Goal: Transaction & Acquisition: Purchase product/service

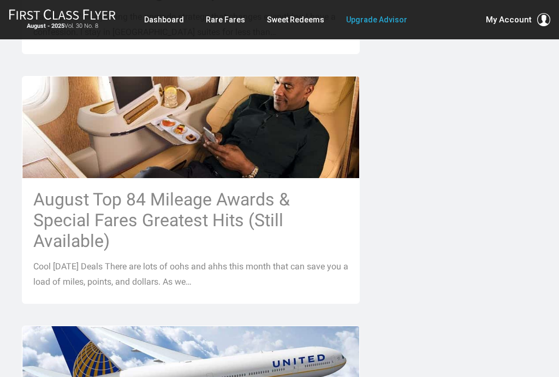
scroll to position [1070, 0]
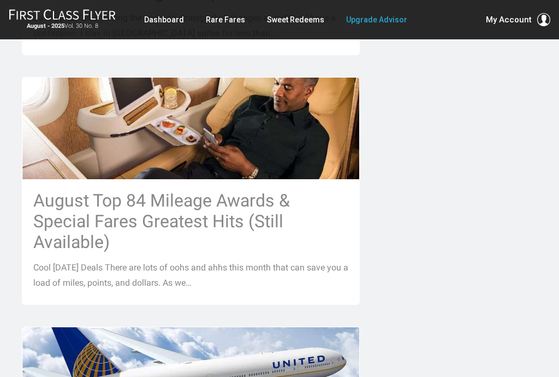
click at [257, 190] on h3 "August Top 84 Mileage Awards & Special Fares Greatest Hits (Still Available)" at bounding box center [190, 221] width 315 height 62
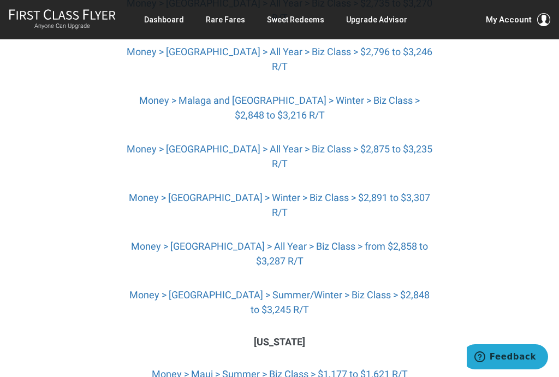
scroll to position [3888, 0]
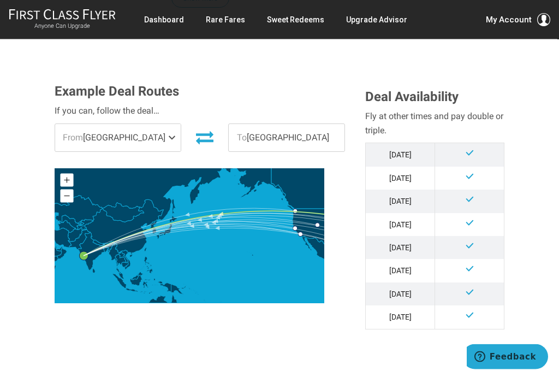
scroll to position [290, 0]
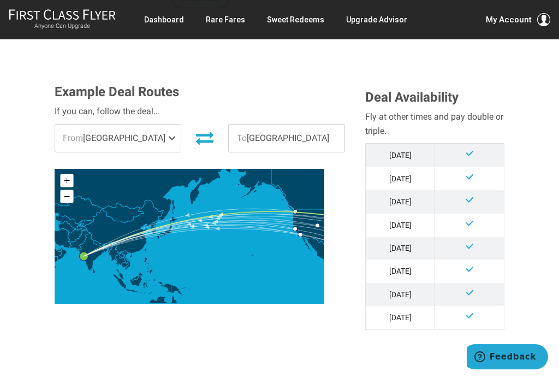
click at [168, 127] on span at bounding box center [174, 138] width 13 height 27
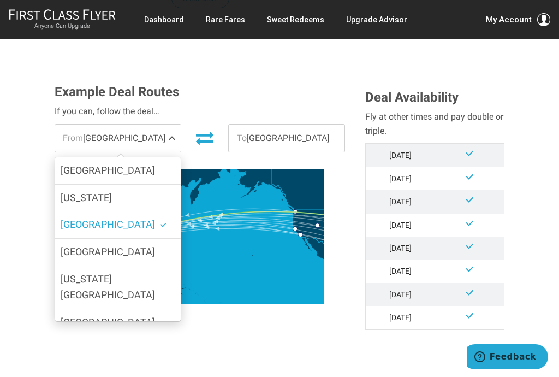
click at [146, 186] on label "New York" at bounding box center [118, 198] width 126 height 27
click at [0, 0] on input "New York" at bounding box center [0, 0] width 0 height 0
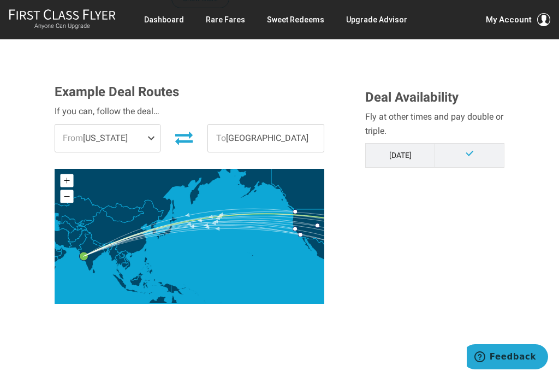
click at [155, 125] on span at bounding box center [153, 138] width 13 height 27
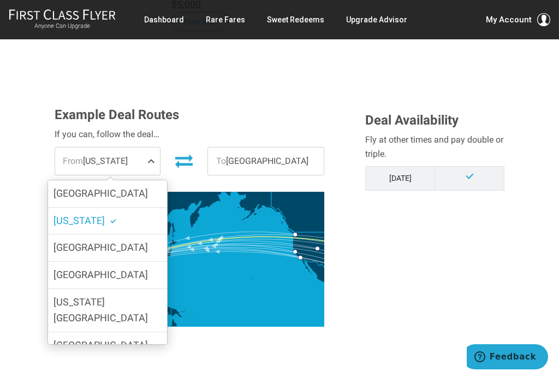
scroll to position [0, 0]
click at [100, 213] on span "New York" at bounding box center [85, 221] width 63 height 16
click at [0, 0] on input "New York" at bounding box center [0, 0] width 0 height 0
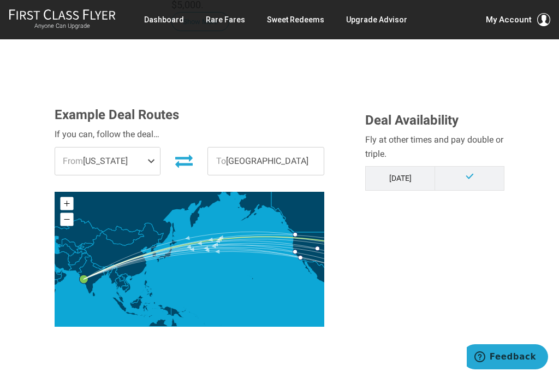
click at [154, 148] on span at bounding box center [153, 160] width 13 height 27
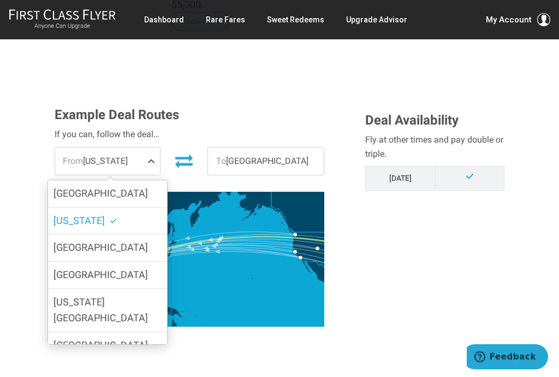
click at [117, 262] on label "Chicago" at bounding box center [107, 275] width 119 height 27
click at [0, 0] on input "Chicago" at bounding box center [0, 0] width 0 height 0
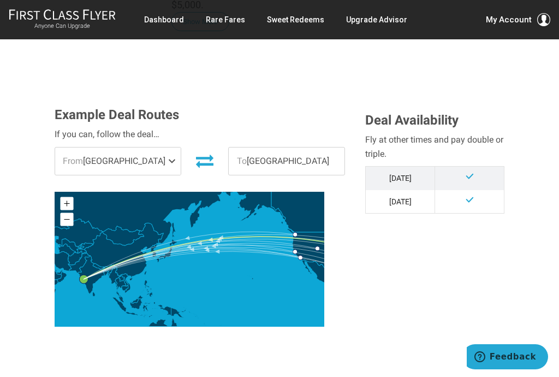
click at [168, 147] on span at bounding box center [174, 160] width 13 height 27
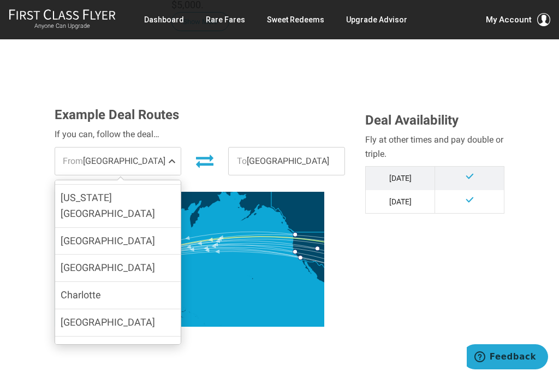
scroll to position [105, 0]
click at [119, 191] on span "Washington DC" at bounding box center [108, 204] width 94 height 27
click at [0, 0] on input "Washington DC" at bounding box center [0, 0] width 0 height 0
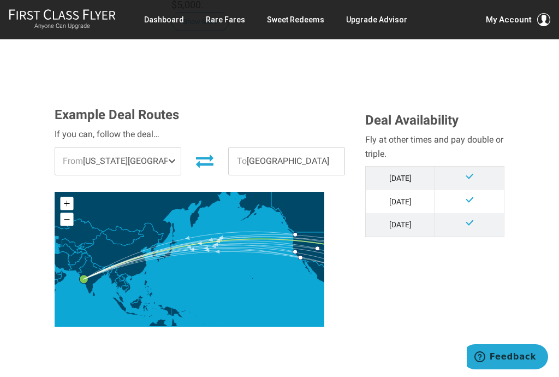
click at [168, 147] on span at bounding box center [174, 160] width 13 height 27
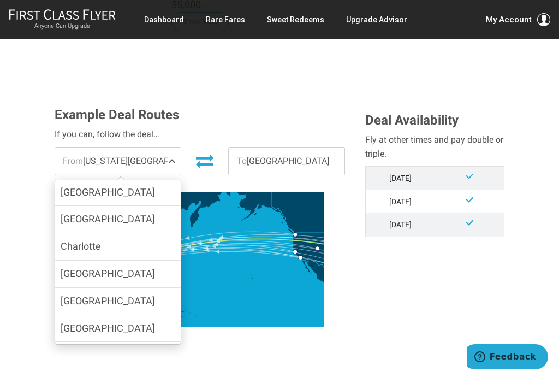
scroll to position [154, 0]
click at [129, 232] on label "Charlotte" at bounding box center [118, 245] width 126 height 27
click at [0, 0] on input "Charlotte" at bounding box center [0, 0] width 0 height 0
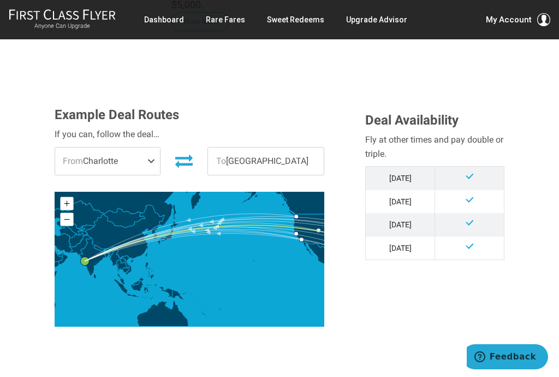
click at [152, 147] on span at bounding box center [153, 160] width 13 height 27
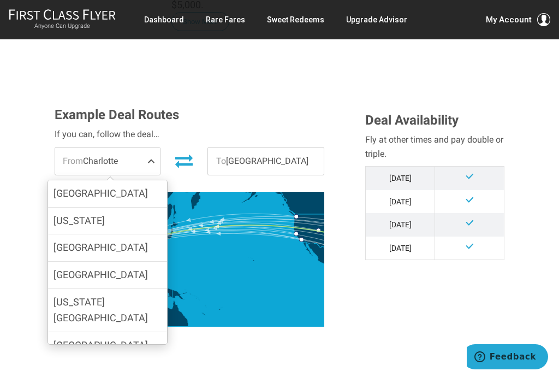
scroll to position [0, 0]
click at [94, 234] on label "Boston" at bounding box center [107, 247] width 119 height 27
click at [0, 0] on input "Boston" at bounding box center [0, 0] width 0 height 0
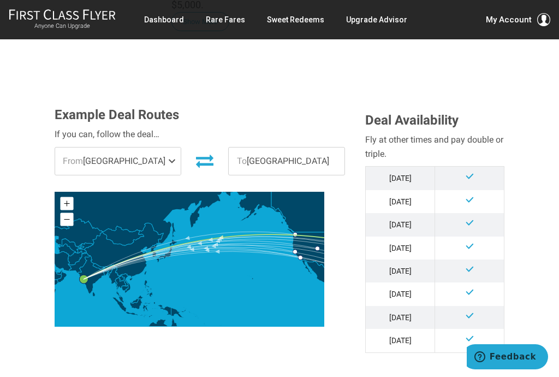
click at [93, 240] on label "Boston" at bounding box center [118, 253] width 126 height 27
click at [0, 0] on input "Boston" at bounding box center [0, 0] width 0 height 0
click at [168, 147] on span at bounding box center [174, 160] width 13 height 27
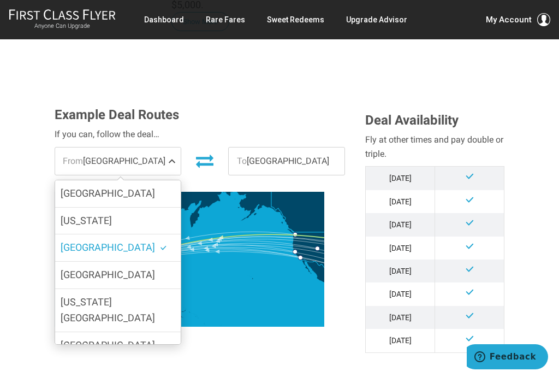
click at [114, 210] on label "New York" at bounding box center [118, 221] width 126 height 27
click at [0, 0] on input "New York" at bounding box center [0, 0] width 0 height 0
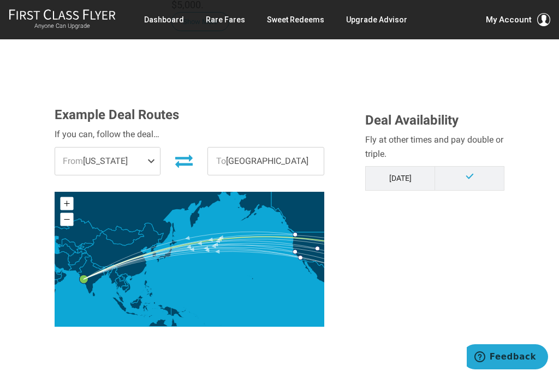
click at [477, 167] on td at bounding box center [469, 178] width 69 height 23
click at [404, 167] on td "Apr '26" at bounding box center [400, 178] width 69 height 23
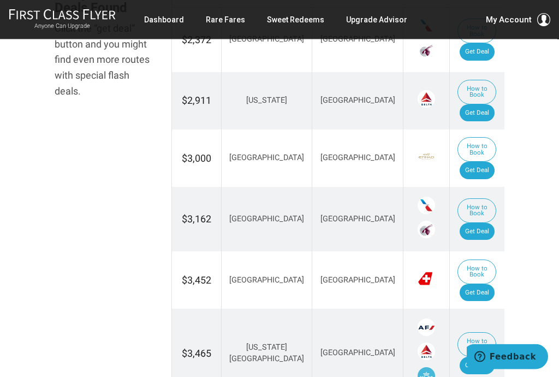
scroll to position [700, 0]
click at [460, 104] on link "Get Deal" at bounding box center [477, 112] width 35 height 17
